Goal: Task Accomplishment & Management: Manage account settings

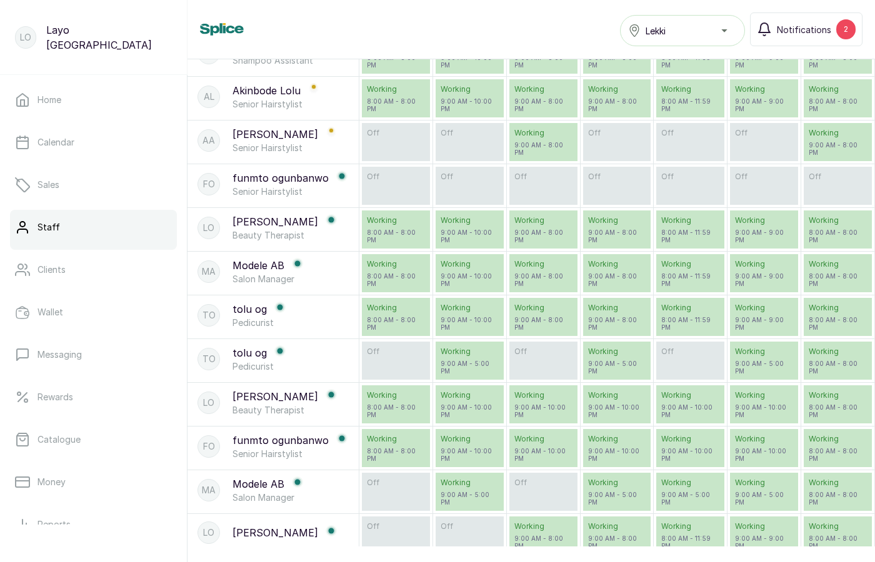
scroll to position [582, 0]
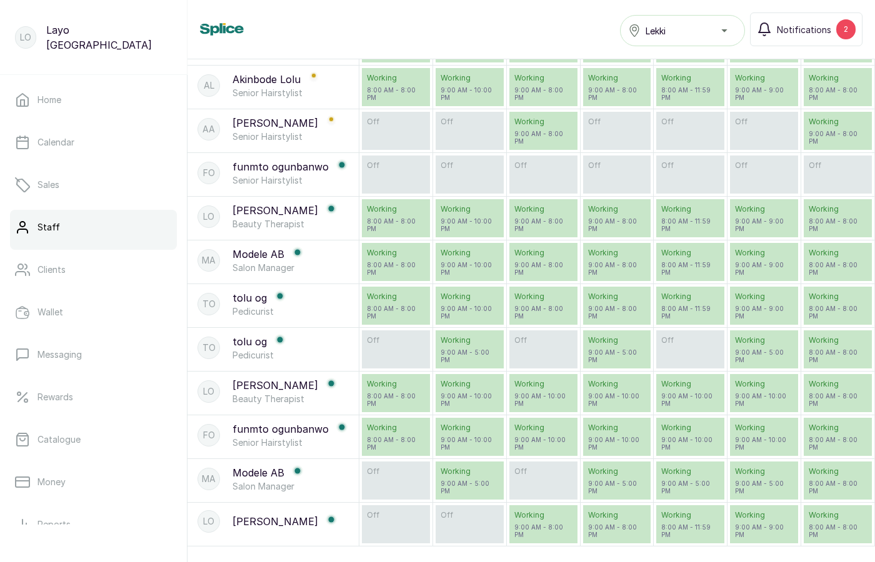
click at [285, 432] on p "funmto ogunbanwo" at bounding box center [280, 429] width 96 height 15
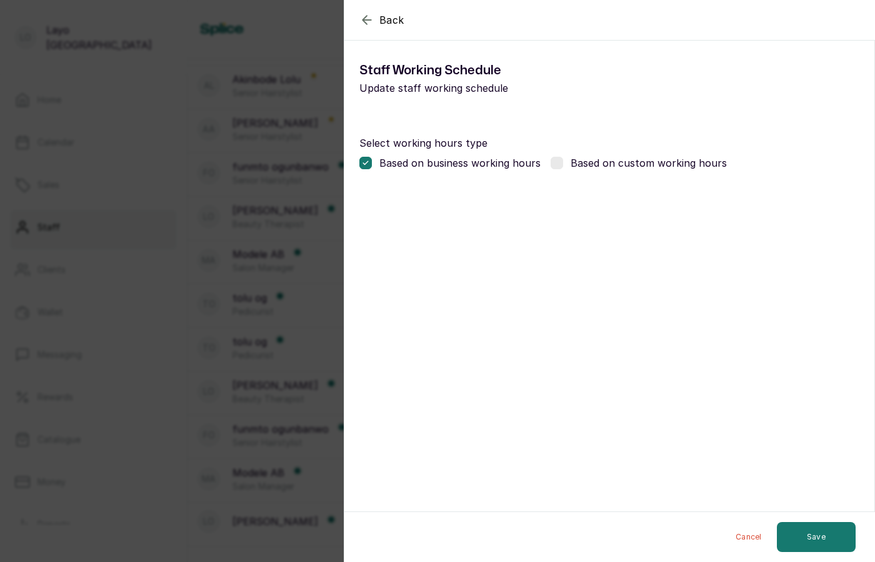
click at [206, 330] on div "Back Modify Working schedule Staff Working Schedule Update staff working schedu…" at bounding box center [437, 281] width 875 height 562
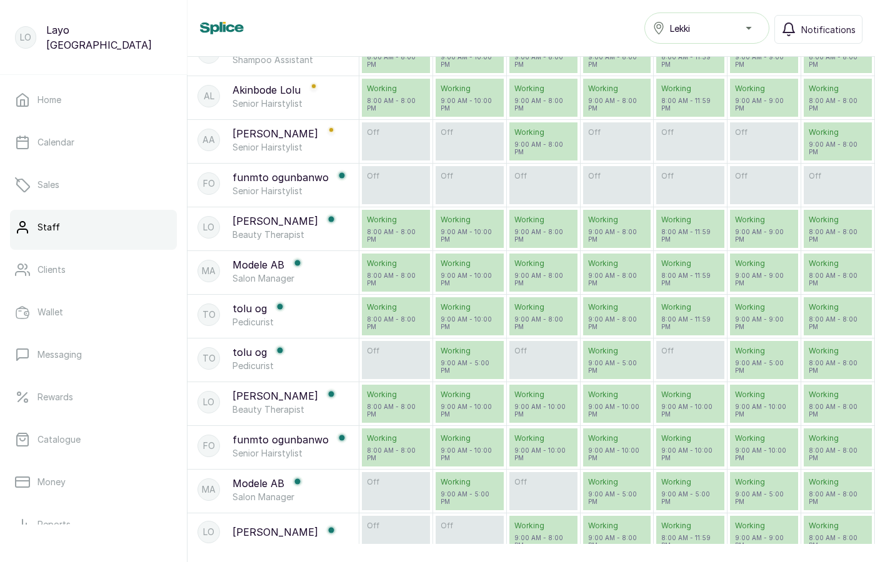
scroll to position [582, 0]
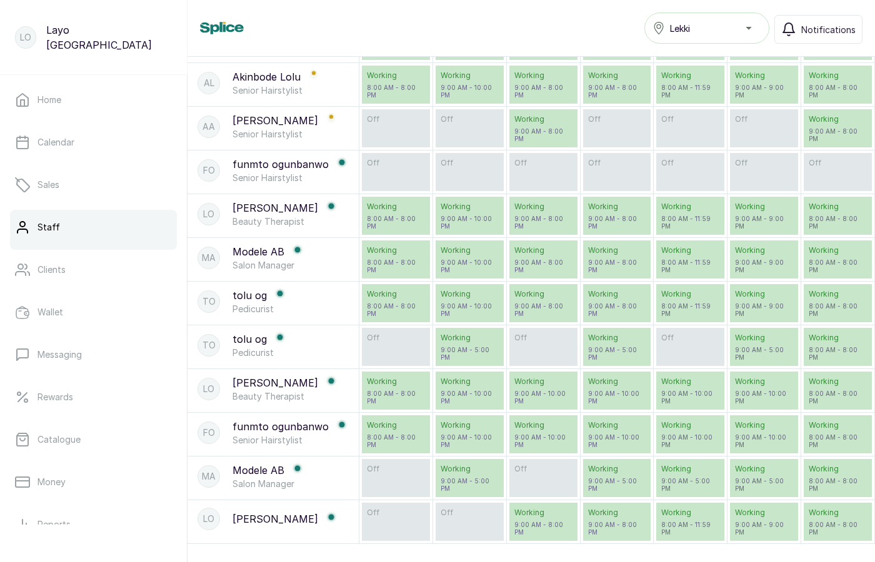
click at [286, 426] on p "funmto ogunbanwo" at bounding box center [280, 426] width 96 height 15
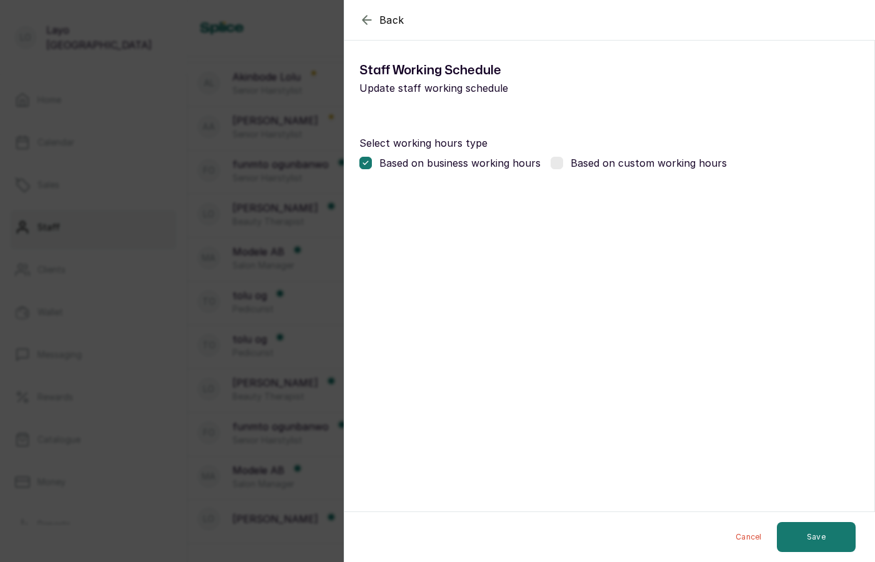
click at [259, 430] on div "Back Modify Working schedule Staff Working Schedule Update staff working schedu…" at bounding box center [437, 281] width 875 height 562
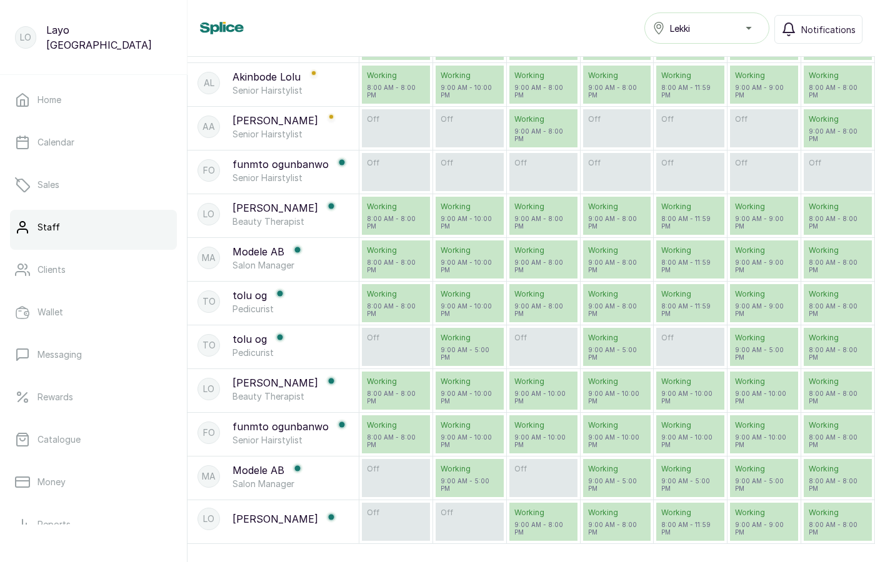
click at [292, 426] on p "funmto ogunbanwo" at bounding box center [280, 426] width 96 height 15
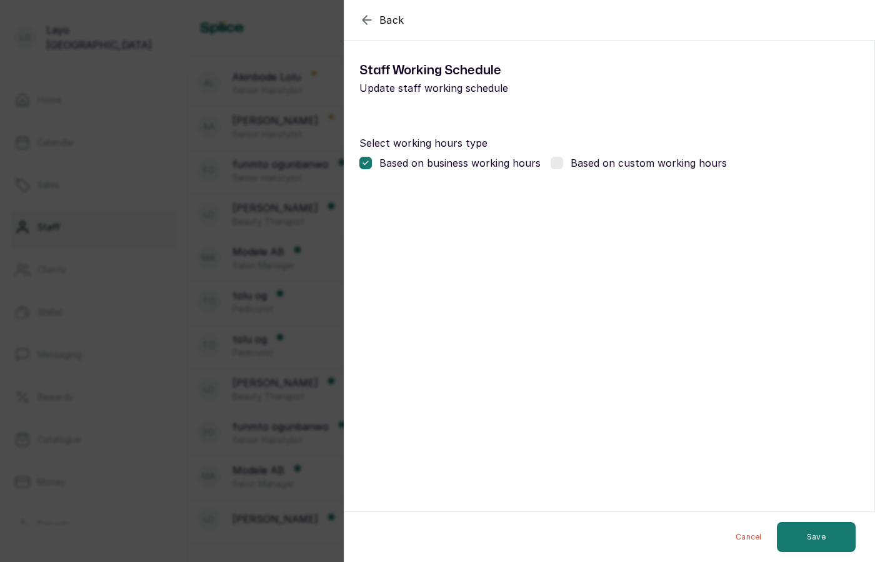
click at [587, 166] on p "Based on custom working hours" at bounding box center [649, 163] width 156 height 15
click at [404, 166] on p "Based on business working hours" at bounding box center [459, 163] width 161 height 15
click at [587, 159] on p "Based on custom working hours" at bounding box center [649, 163] width 156 height 15
click at [267, 442] on div "Back Modify Working schedule Staff Working Schedule Update staff working schedu…" at bounding box center [437, 281] width 875 height 562
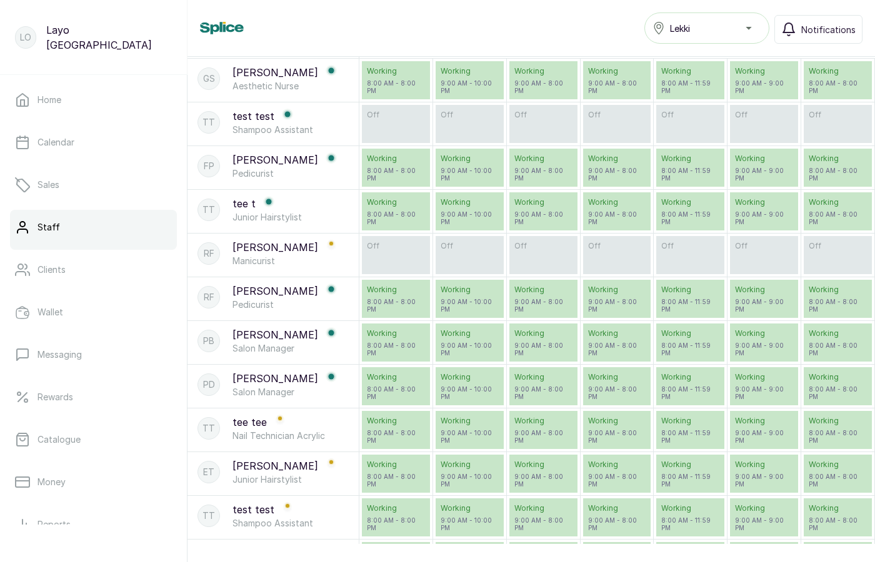
scroll to position [76, 0]
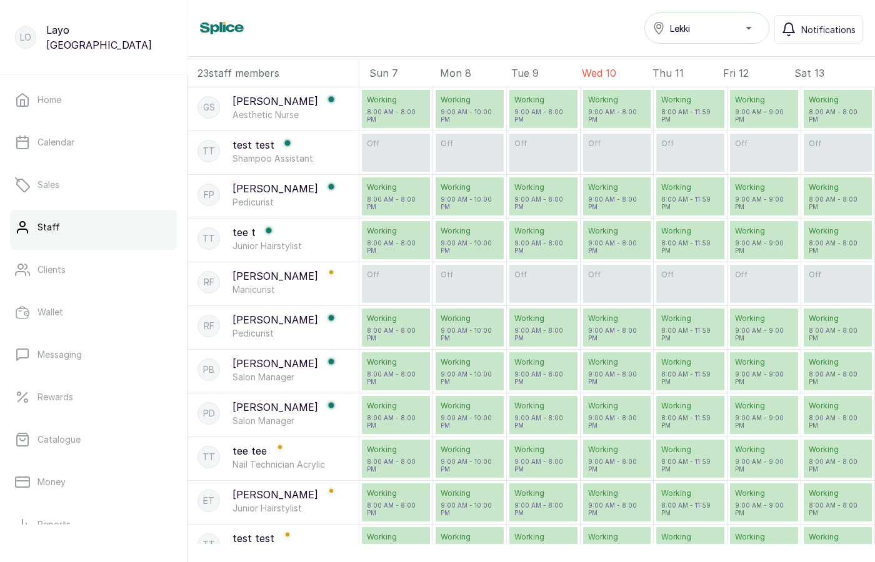
click at [262, 361] on p "[PERSON_NAME]" at bounding box center [275, 363] width 86 height 15
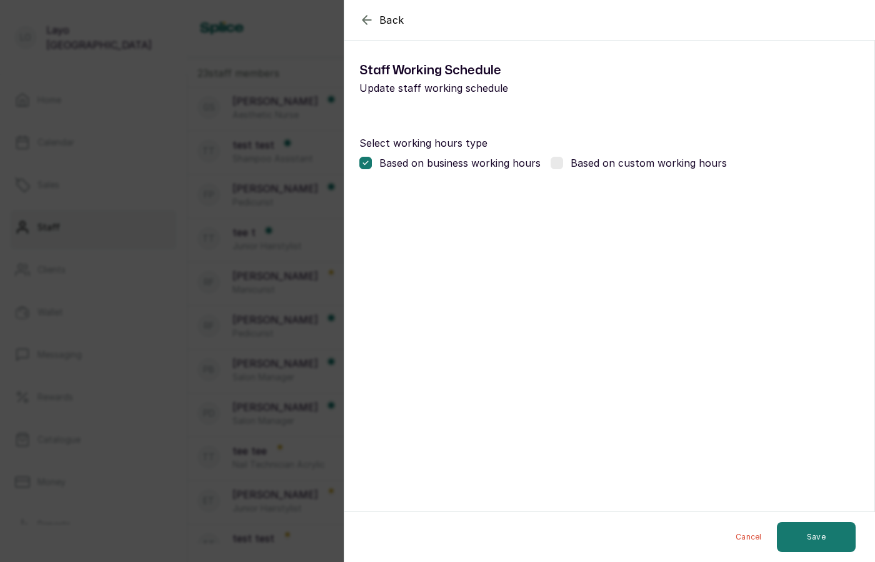
click at [266, 391] on div "Back Modify Working schedule Staff Working Schedule Update staff working schedu…" at bounding box center [437, 281] width 875 height 562
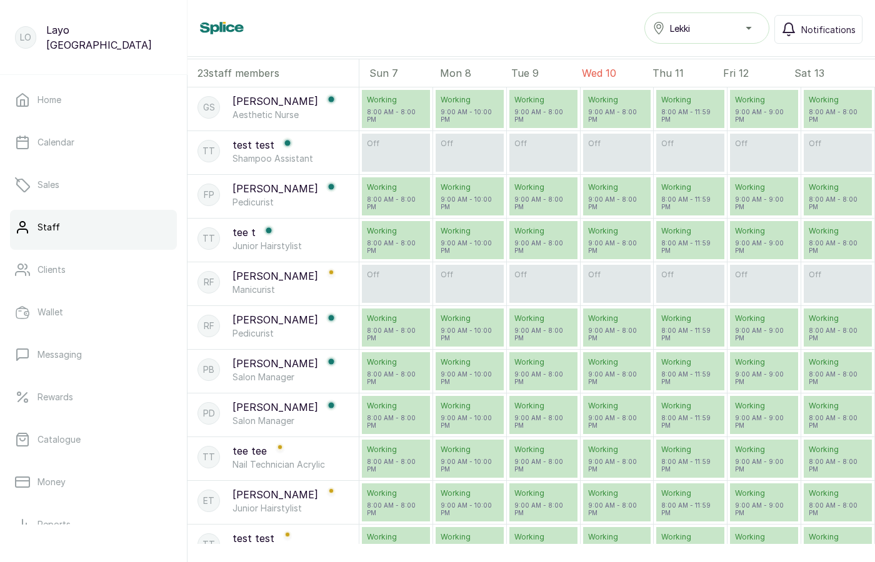
click at [247, 321] on p "[PERSON_NAME]" at bounding box center [275, 319] width 86 height 15
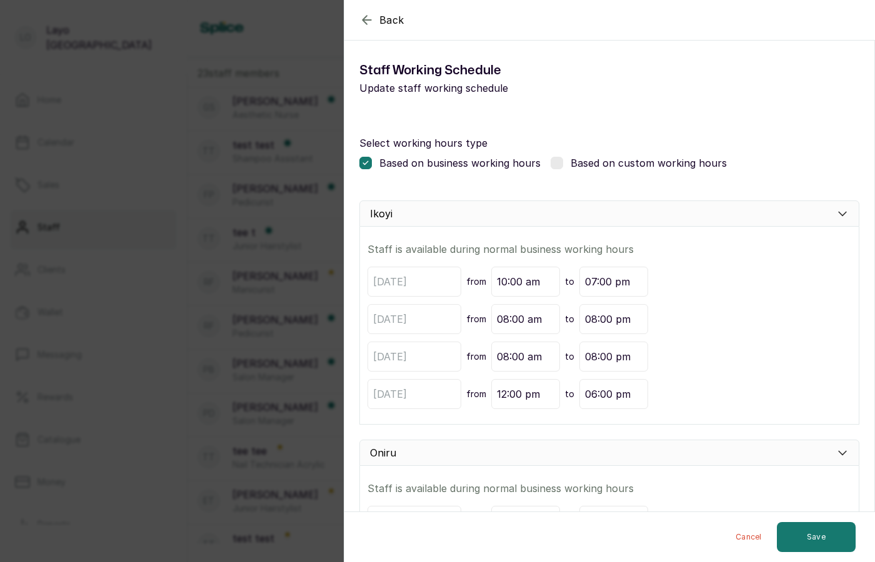
click at [282, 499] on div "Back Modify Working schedule Staff Working Schedule Update staff working schedu…" at bounding box center [437, 281] width 875 height 562
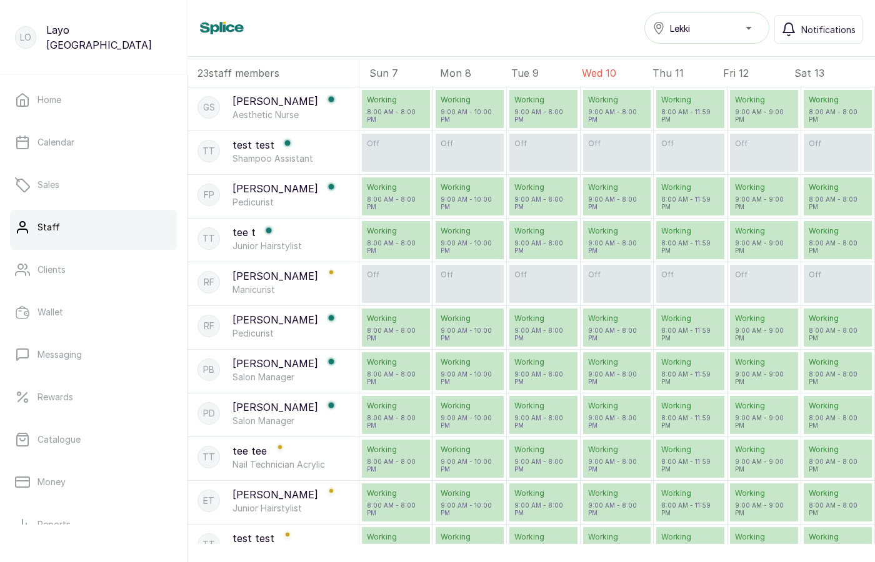
click at [247, 230] on p "tee t" at bounding box center [243, 232] width 23 height 15
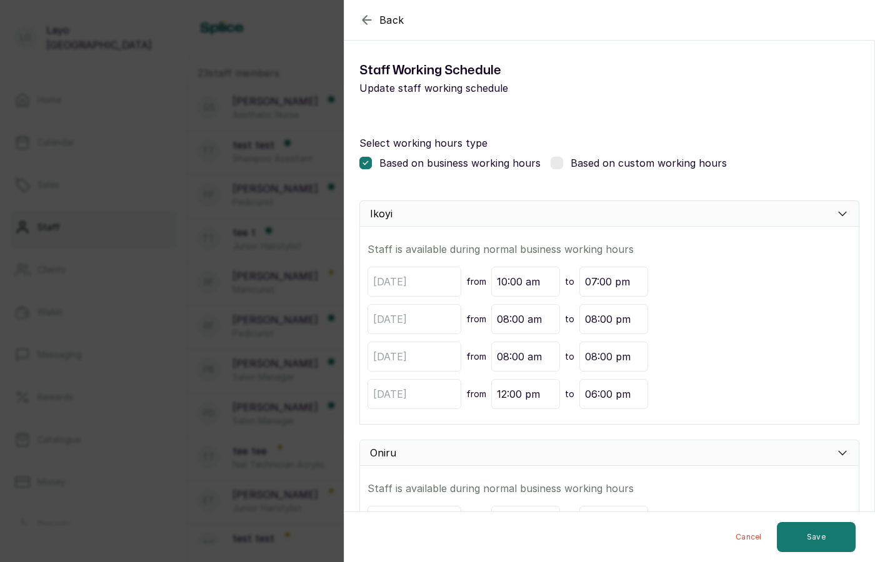
click at [258, 302] on div "Back Modify Working schedule Staff Working Schedule Update staff working schedu…" at bounding box center [437, 281] width 875 height 562
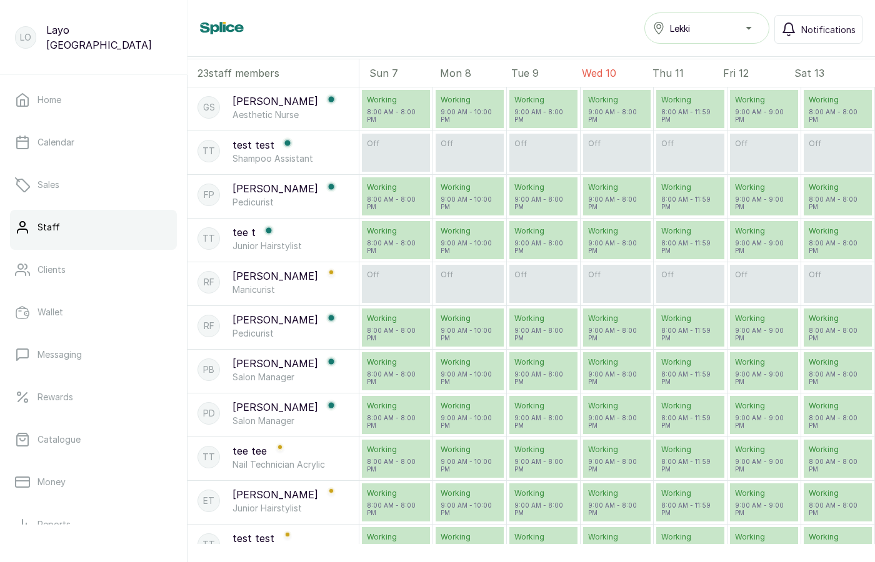
click at [256, 189] on p "[PERSON_NAME]" at bounding box center [275, 188] width 86 height 15
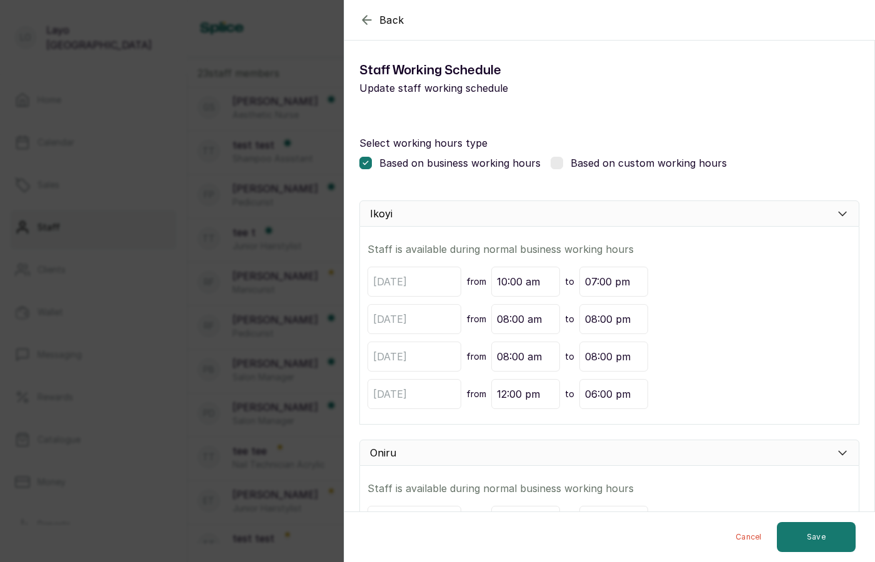
click at [256, 299] on div "Back Modify Working schedule Staff Working Schedule Update staff working schedu…" at bounding box center [437, 281] width 875 height 562
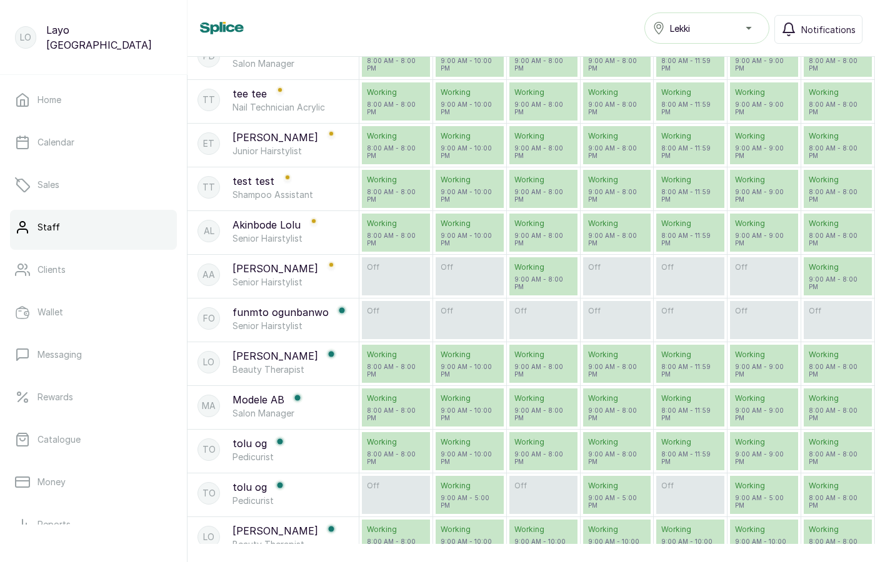
scroll to position [582, 0]
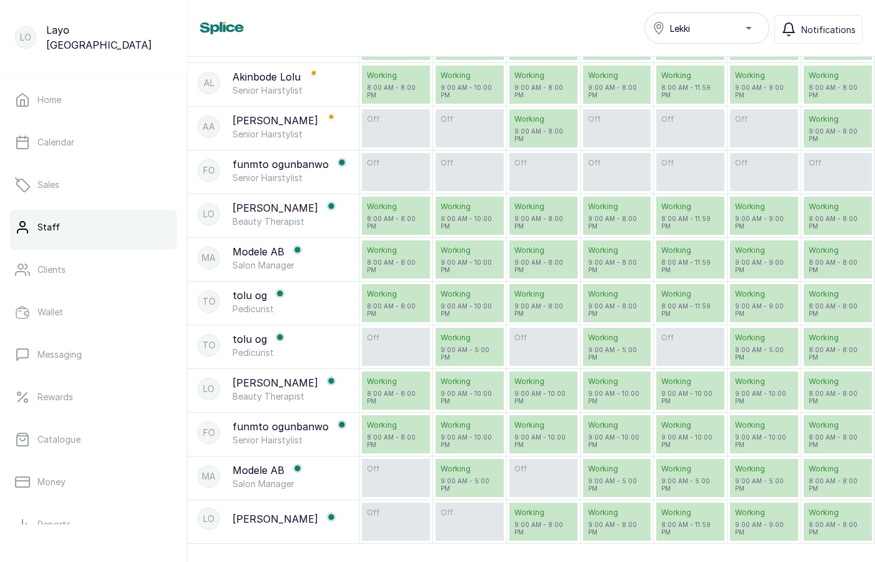
click at [260, 249] on p "Modele AB" at bounding box center [258, 251] width 52 height 15
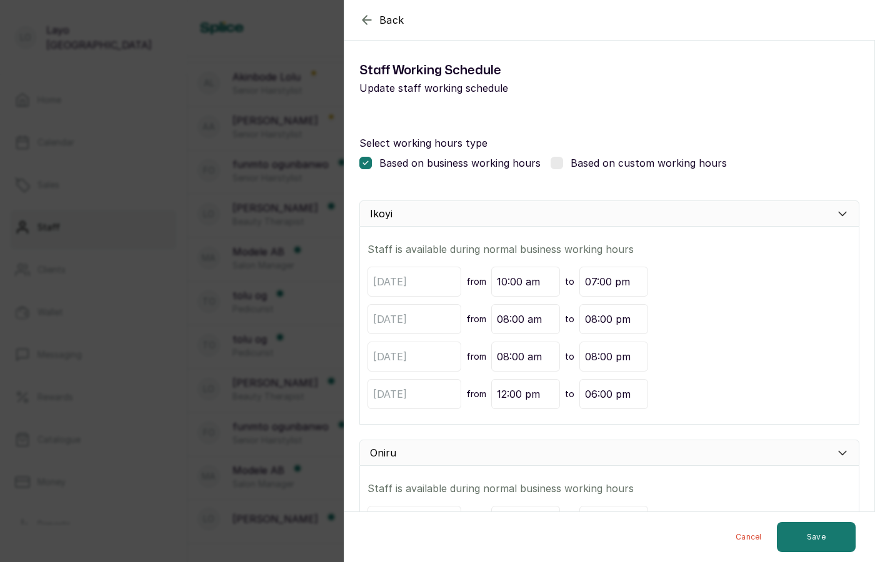
click at [278, 241] on div "Back Modify Working schedule Staff Working Schedule Update staff working schedu…" at bounding box center [437, 281] width 875 height 562
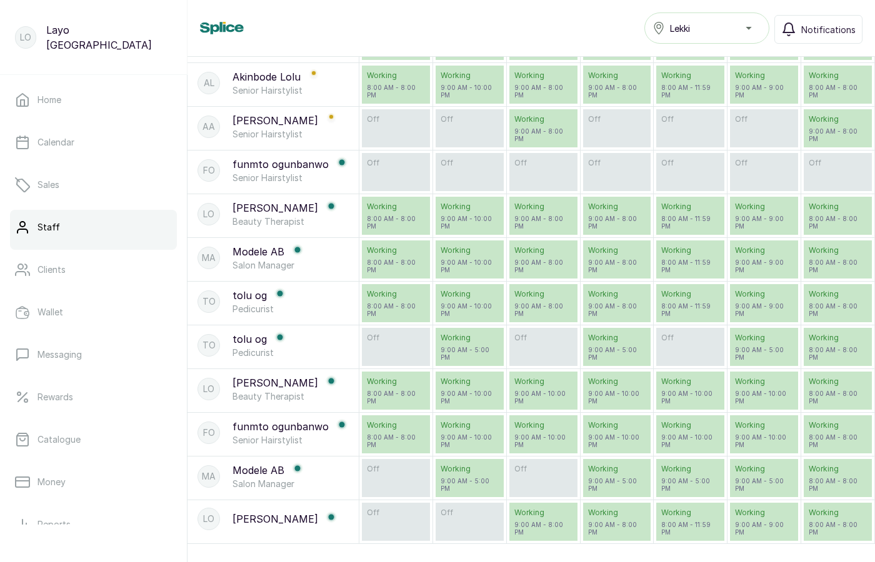
click at [260, 207] on p "[PERSON_NAME]" at bounding box center [275, 208] width 86 height 15
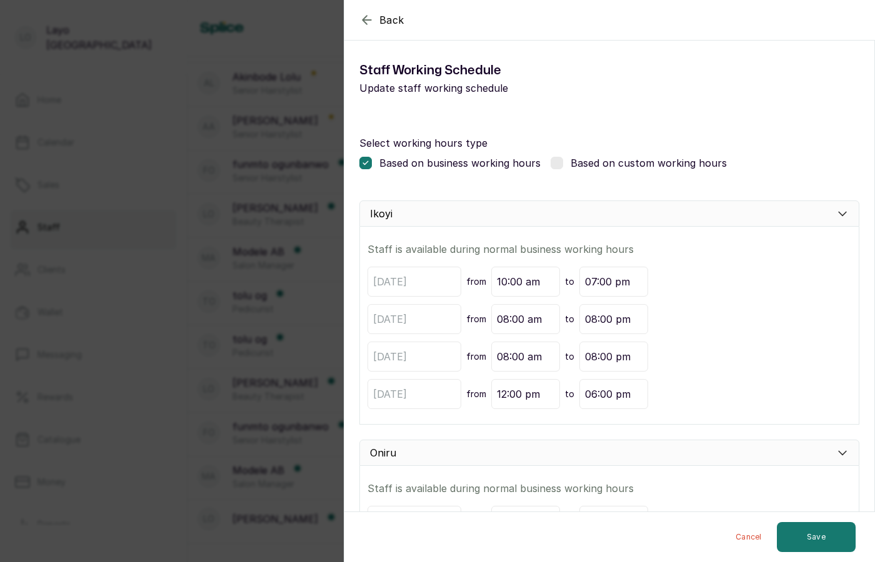
click at [295, 491] on div "Back Modify Working schedule Staff Working Schedule Update staff working schedu…" at bounding box center [437, 281] width 875 height 562
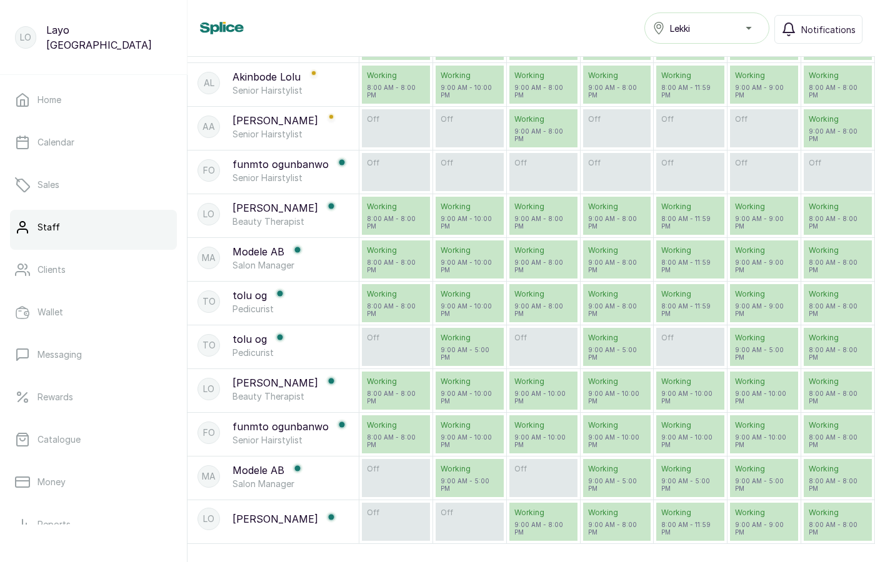
click at [282, 424] on p "funmto ogunbanwo" at bounding box center [280, 426] width 96 height 15
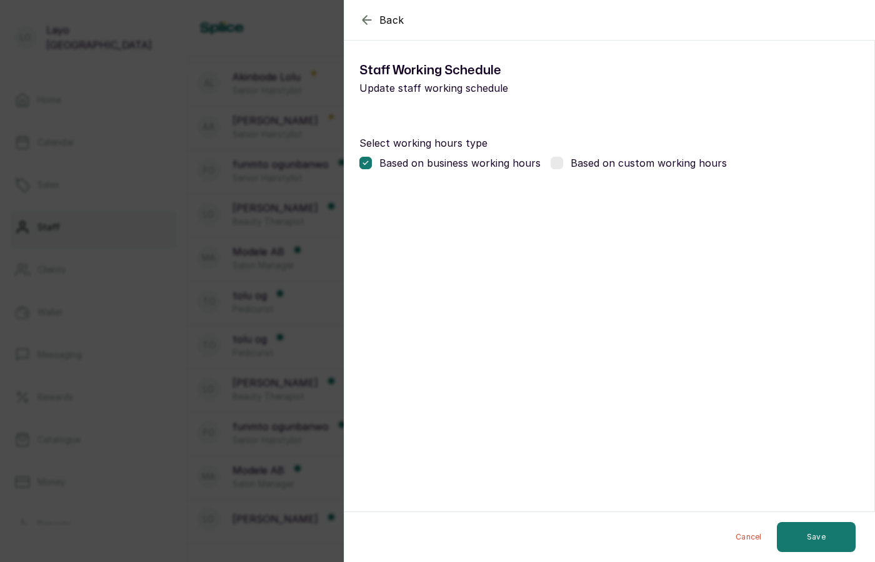
click at [290, 381] on div "Back Modify Working schedule Staff Working Schedule Update staff working schedu…" at bounding box center [437, 281] width 875 height 562
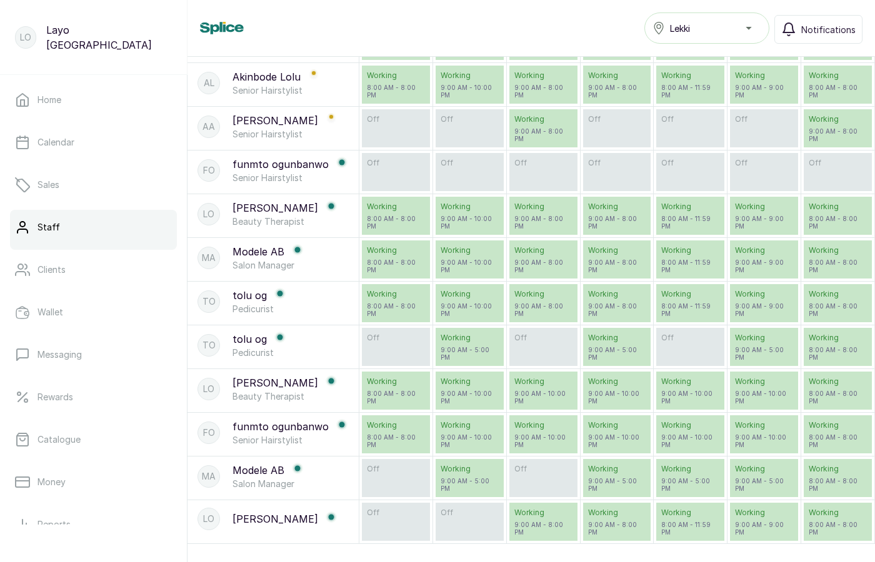
click at [256, 469] on p "Modele AB" at bounding box center [258, 470] width 52 height 15
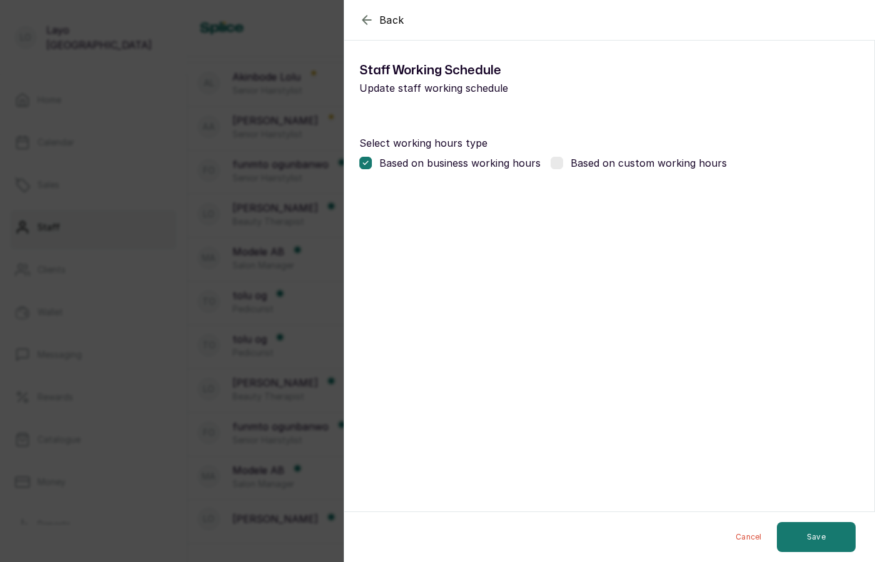
click at [251, 451] on div "Back Modify Working schedule Staff Working Schedule Update staff working schedu…" at bounding box center [437, 281] width 875 height 562
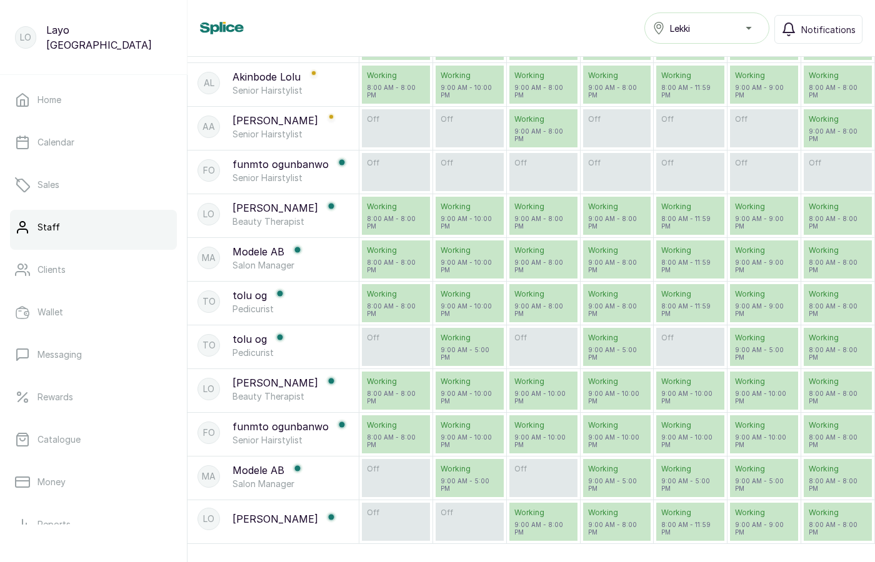
click at [274, 516] on p "[PERSON_NAME]" at bounding box center [275, 519] width 86 height 15
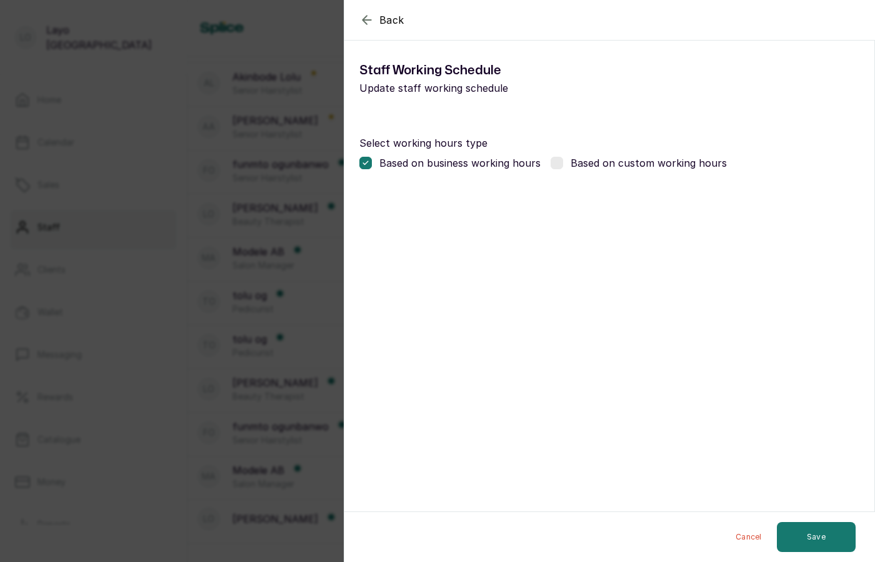
click at [158, 427] on div "Back Modify Working schedule Staff Working Schedule Update staff working schedu…" at bounding box center [437, 281] width 875 height 562
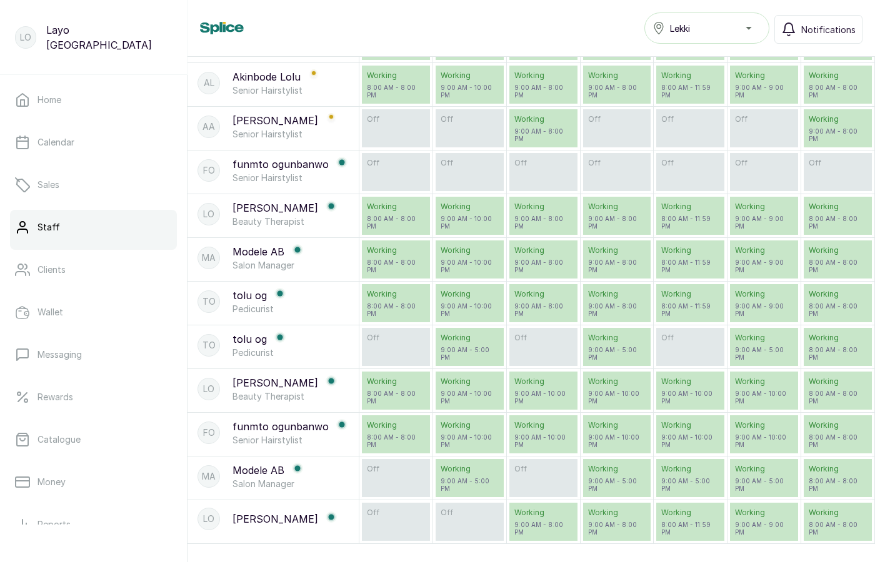
click at [256, 380] on p "[PERSON_NAME]" at bounding box center [275, 383] width 86 height 15
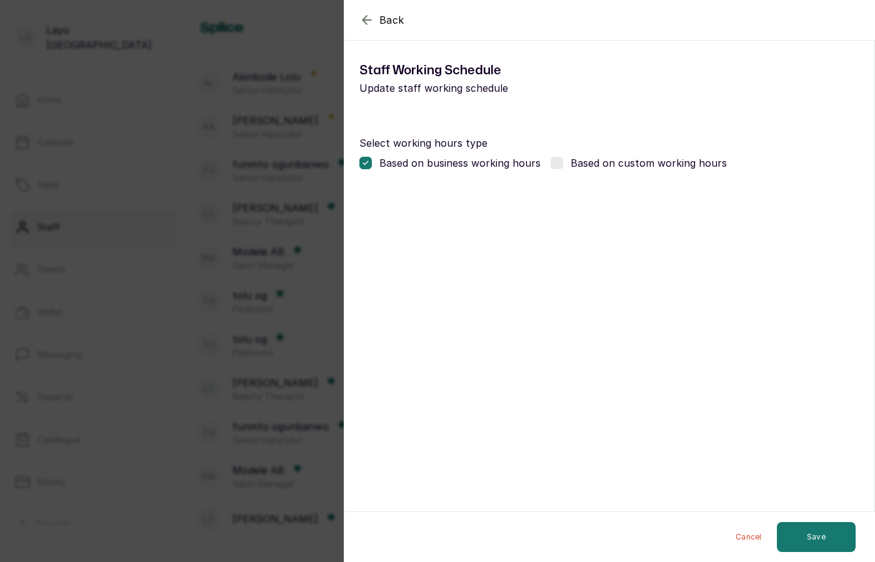
click at [278, 450] on div "Back Modify Working schedule Staff Working Schedule Update staff working schedu…" at bounding box center [437, 281] width 875 height 562
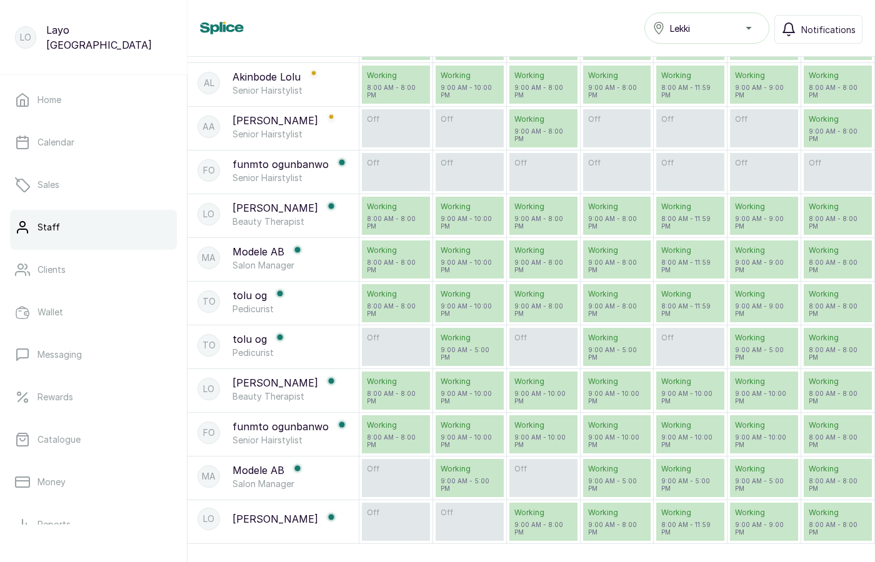
click at [257, 378] on p "[PERSON_NAME]" at bounding box center [275, 383] width 86 height 15
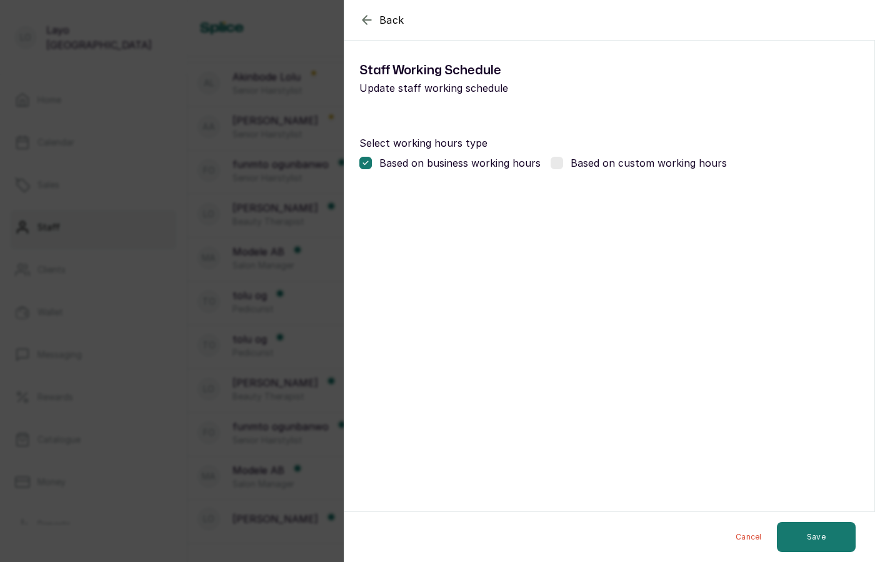
click at [308, 379] on div "Back Modify Working schedule Staff Working Schedule Update staff working schedu…" at bounding box center [437, 281] width 875 height 562
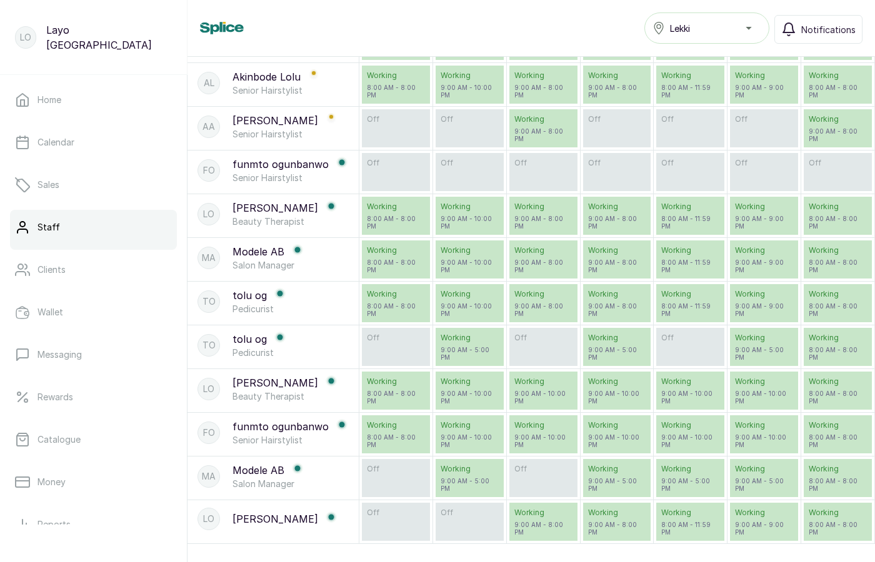
click at [249, 207] on p "[PERSON_NAME]" at bounding box center [275, 208] width 86 height 15
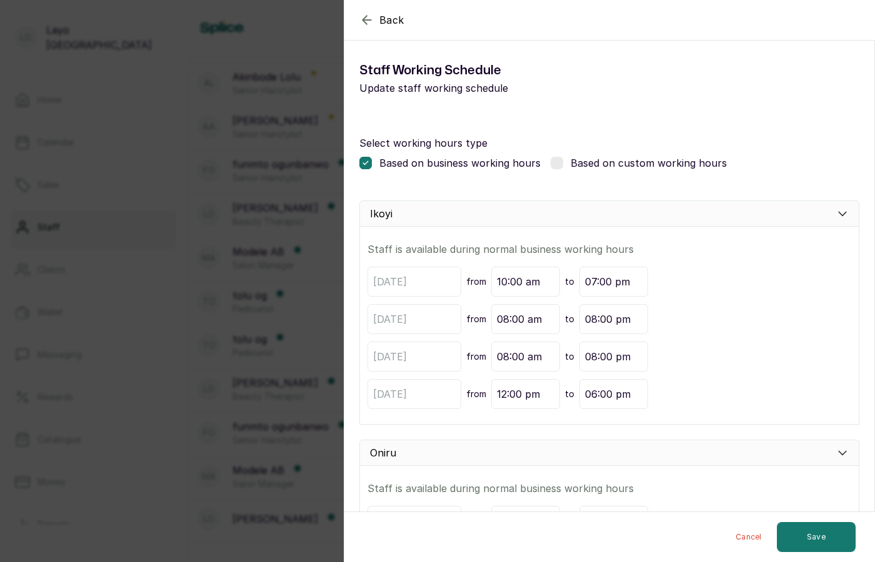
click at [269, 333] on div "Back Modify Working schedule Staff Working Schedule Update staff working schedu…" at bounding box center [437, 281] width 875 height 562
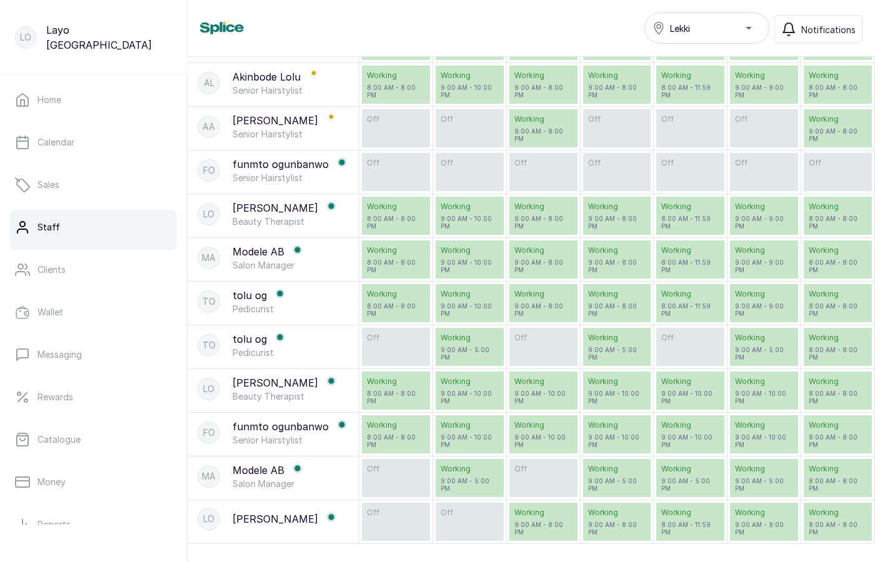
scroll to position [0, 0]
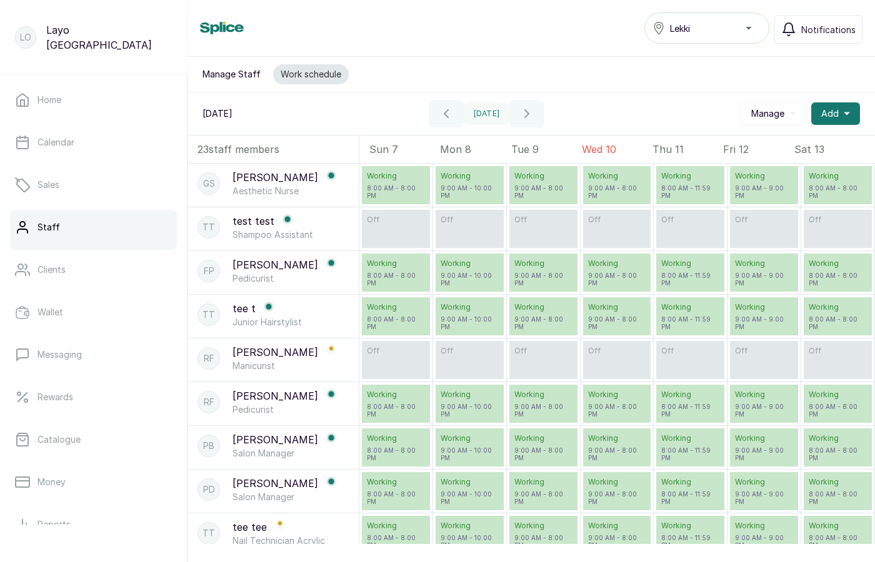
click at [236, 77] on button "Manage Staff" at bounding box center [231, 74] width 73 height 20
